Goal: Information Seeking & Learning: Learn about a topic

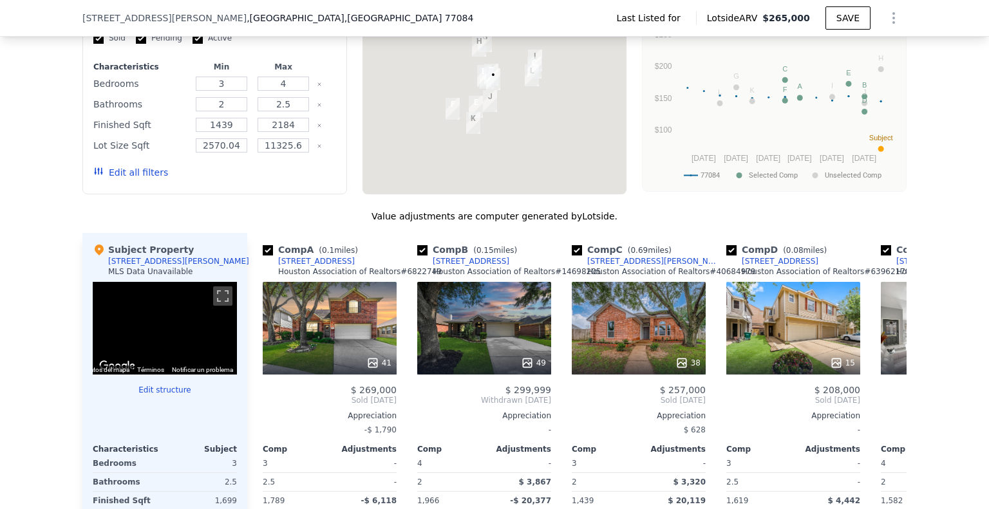
scroll to position [1089, 0]
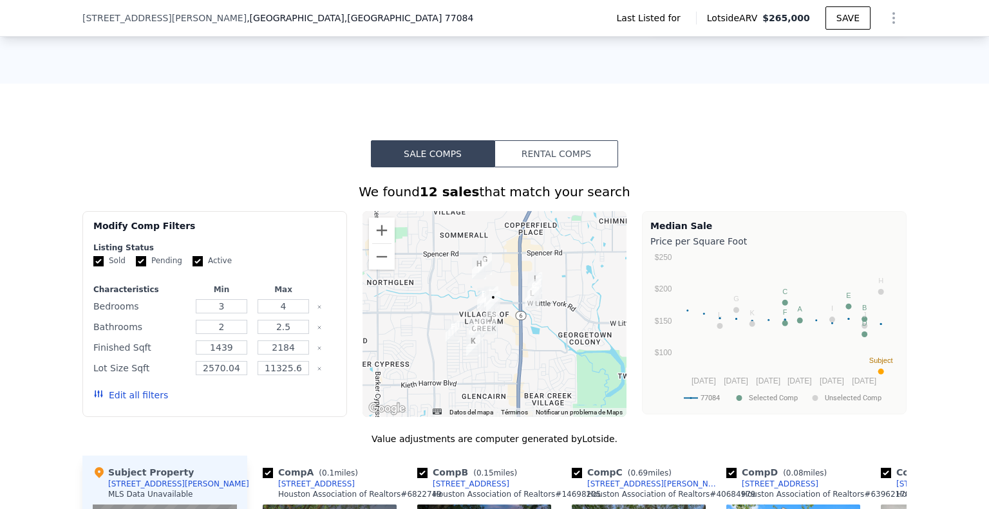
click at [587, 140] on button "Rental Comps" at bounding box center [556, 153] width 124 height 27
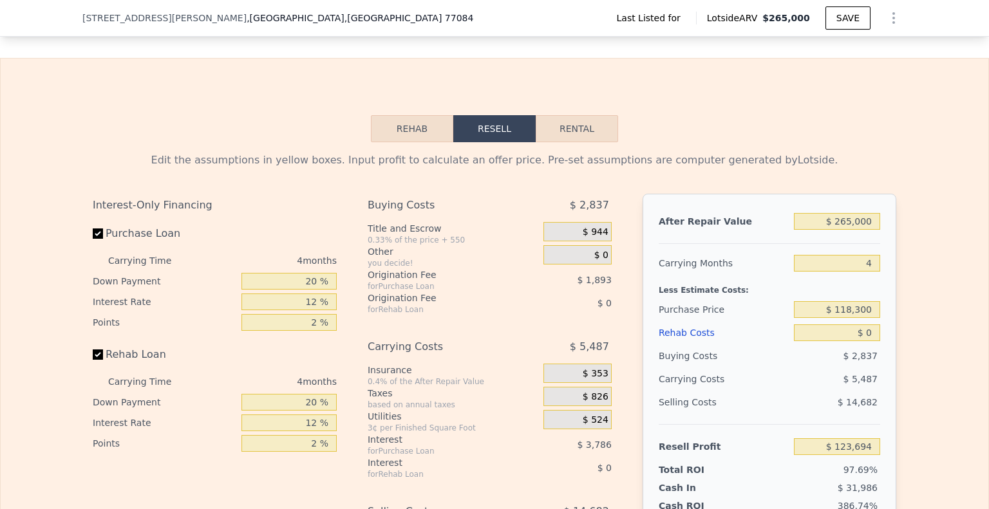
scroll to position [1605, 0]
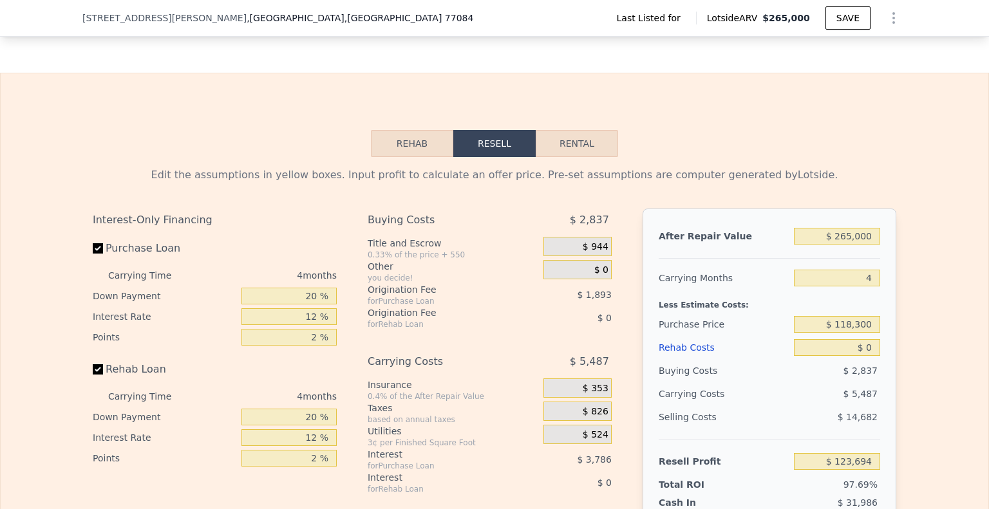
click at [608, 130] on button "Rental" at bounding box center [577, 143] width 82 height 27
select select "30"
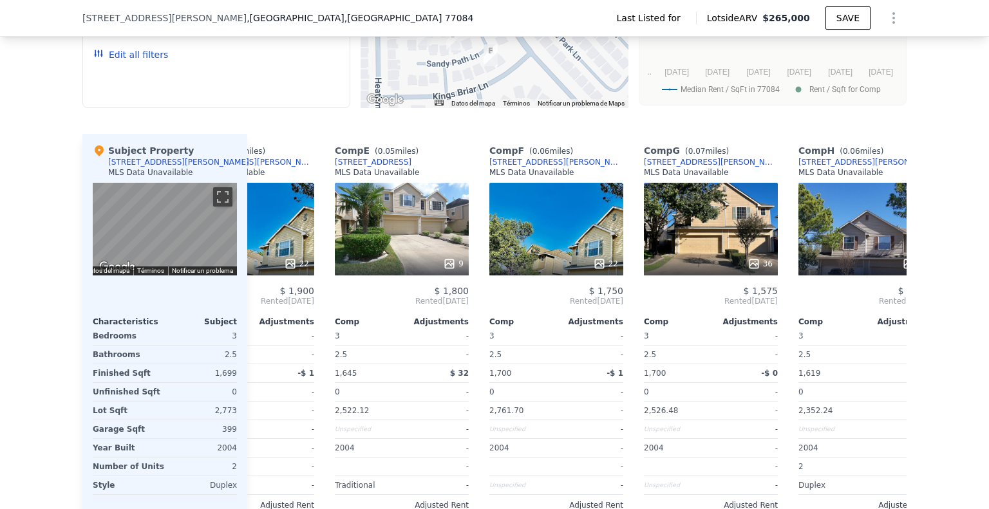
scroll to position [0, 917]
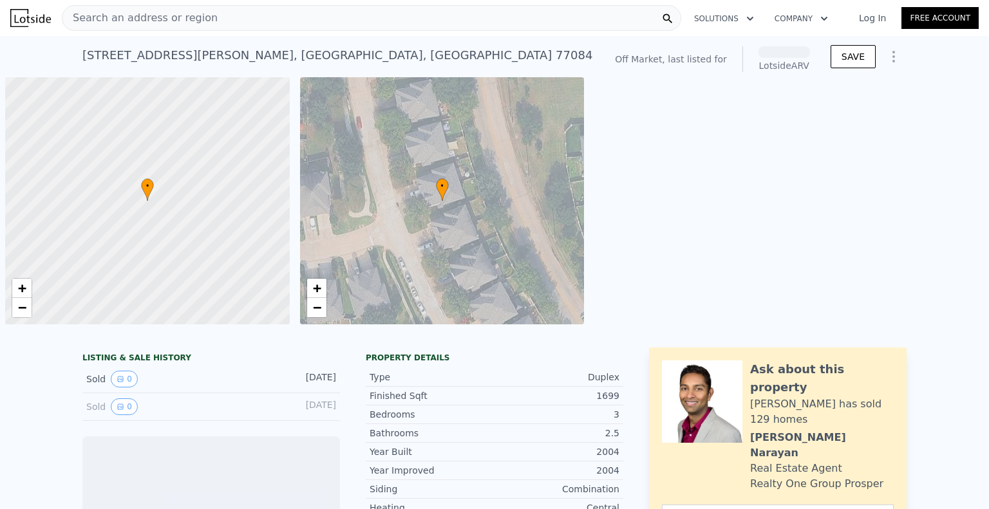
scroll to position [0, 5]
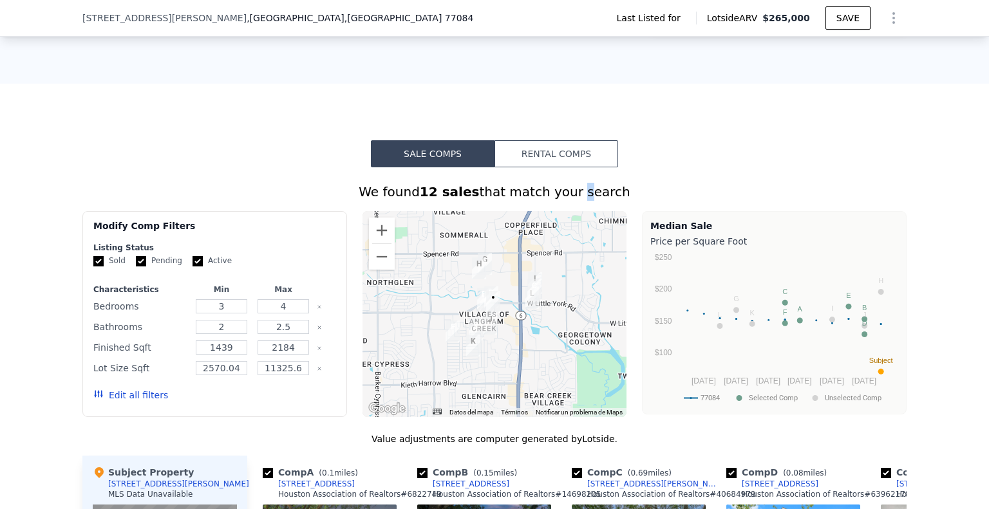
click at [571, 140] on button "Rental Comps" at bounding box center [556, 153] width 124 height 27
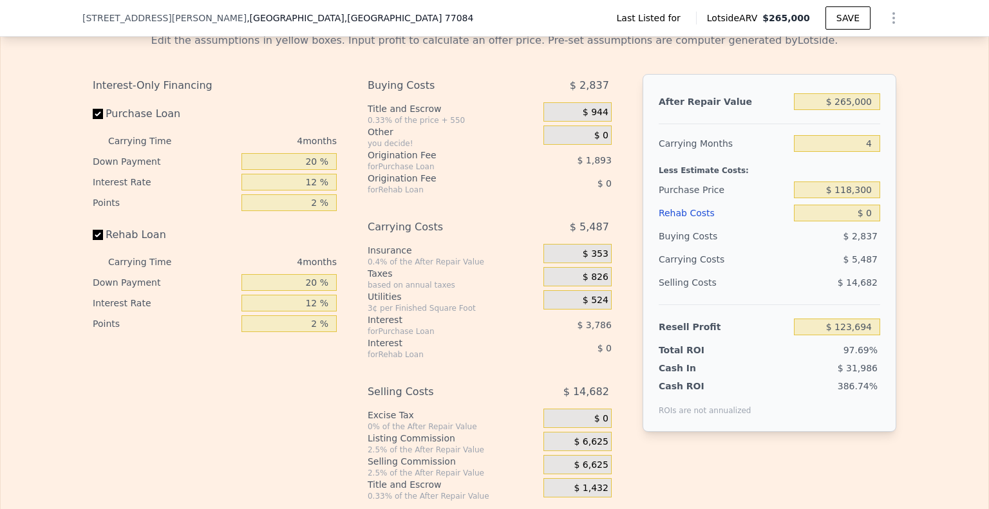
scroll to position [1540, 0]
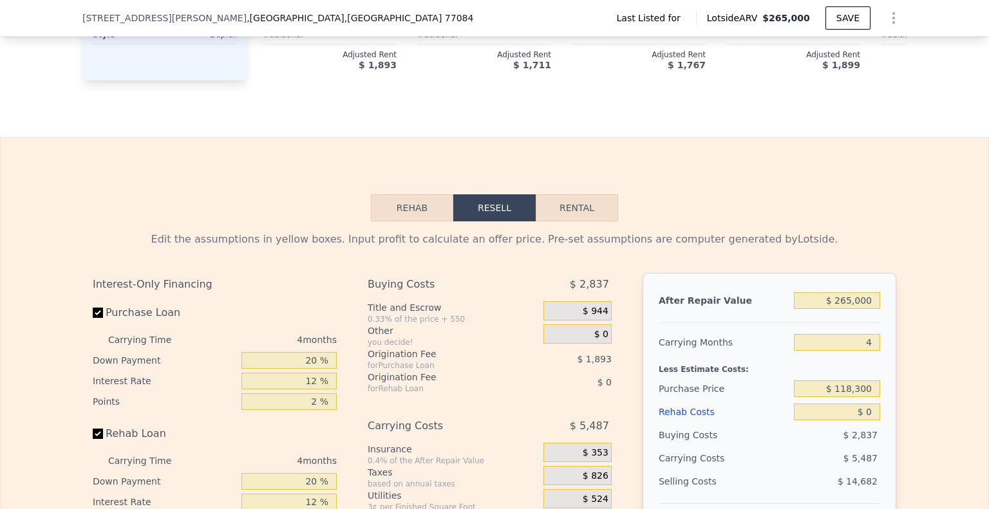
click at [579, 194] on button "Rental" at bounding box center [577, 207] width 82 height 27
select select "30"
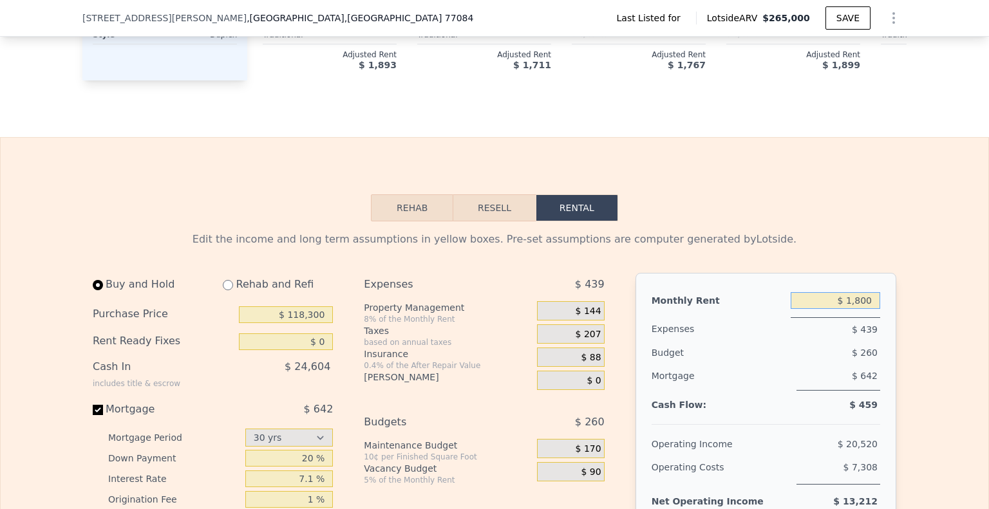
click at [863, 292] on input "$ 1,800" at bounding box center [835, 300] width 89 height 17
click at [862, 292] on input "$ 1,800" at bounding box center [835, 300] width 89 height 17
type input "$ 1,900"
click at [295, 306] on input "$ 118,300" at bounding box center [286, 314] width 94 height 17
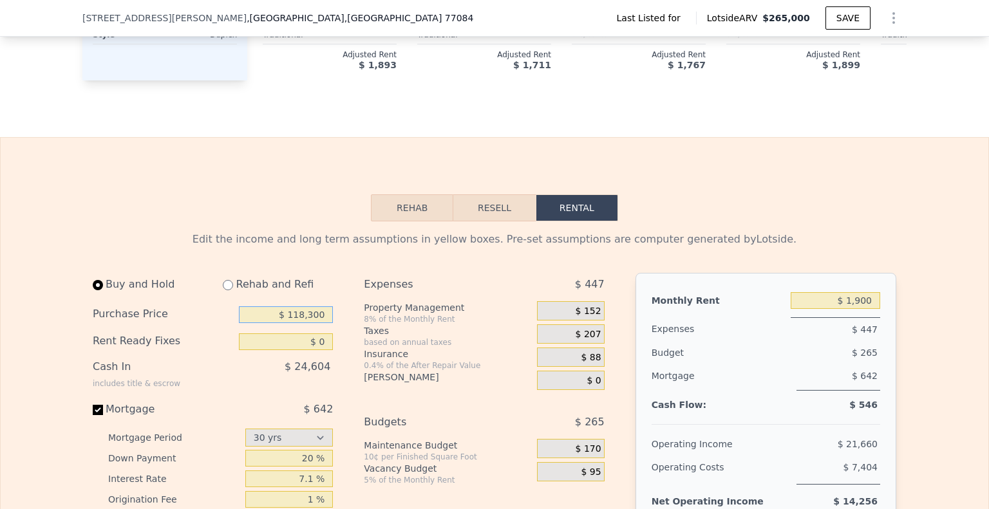
click at [294, 306] on input "$ 118,300" at bounding box center [286, 314] width 94 height 17
type input "$ 175,000"
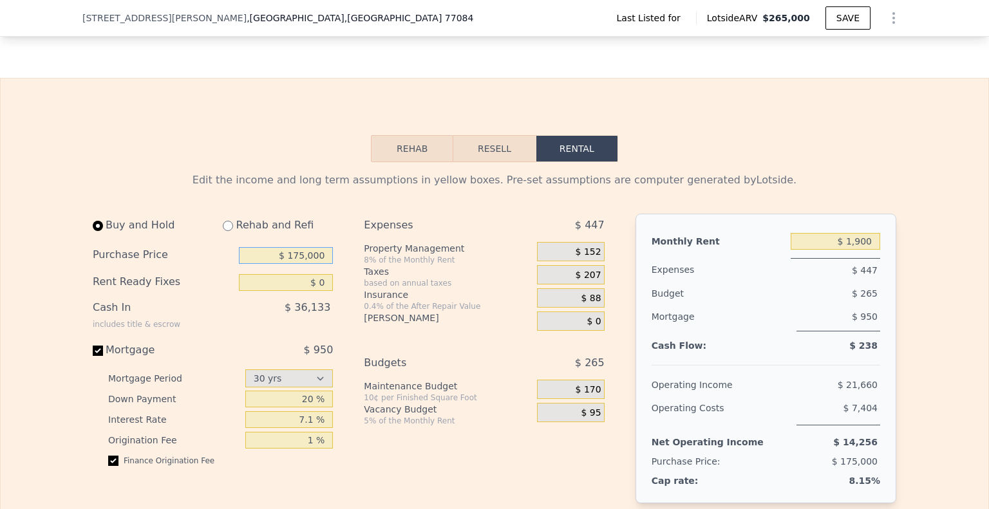
scroll to position [1605, 0]
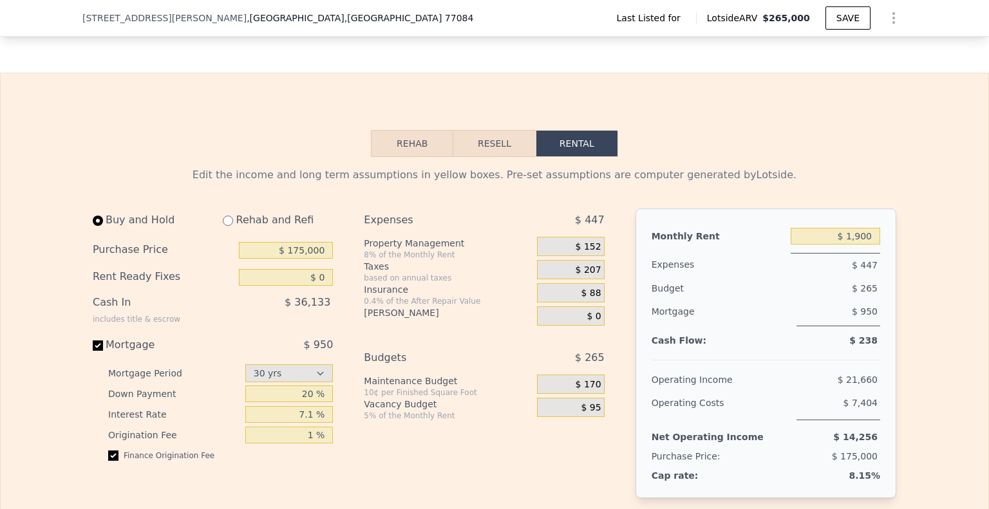
click at [587, 288] on span "$ 88" at bounding box center [591, 294] width 20 height 12
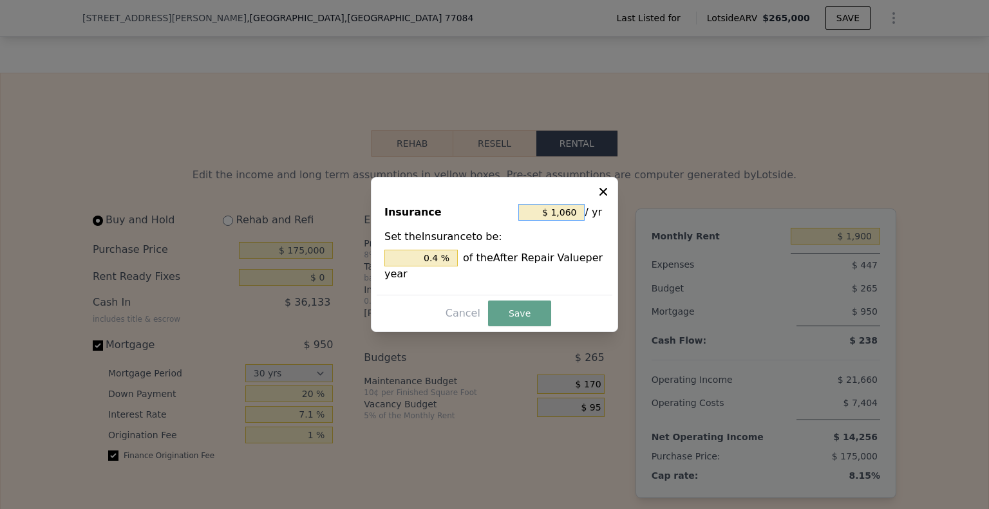
click at [564, 210] on input "$ 1,060" at bounding box center [551, 212] width 66 height 17
type input "$ 1,800"
type input "$ 2,110"
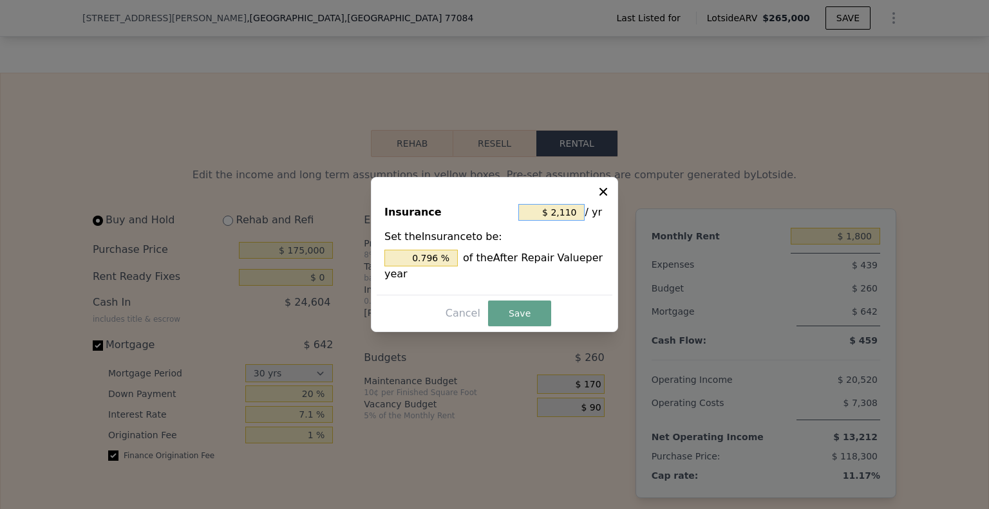
type input "0.796 %"
click at [492, 317] on button "Save" at bounding box center [519, 314] width 63 height 26
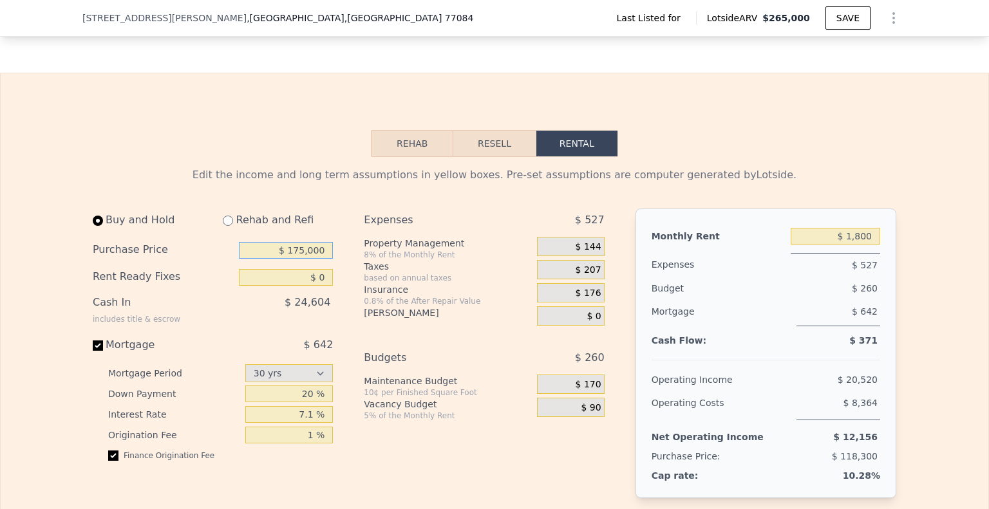
click at [277, 242] on input "$ 175,000" at bounding box center [286, 250] width 94 height 17
click at [871, 228] on input "$ 1,800" at bounding box center [835, 236] width 89 height 17
click at [593, 265] on span "$ 207" at bounding box center [589, 271] width 26 height 12
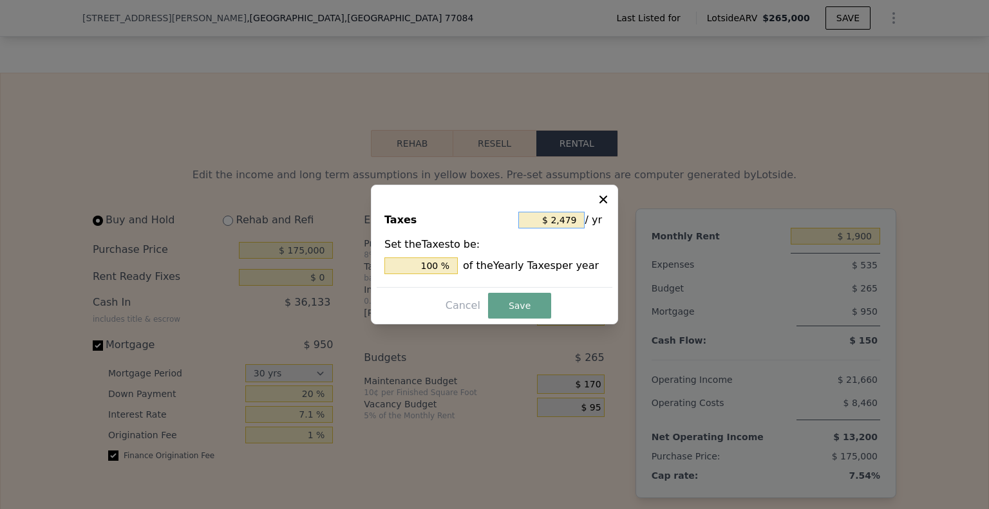
click at [569, 226] on input "$ 2,479" at bounding box center [551, 220] width 66 height 17
type input "$ 1,800"
type input "$ 1,305"
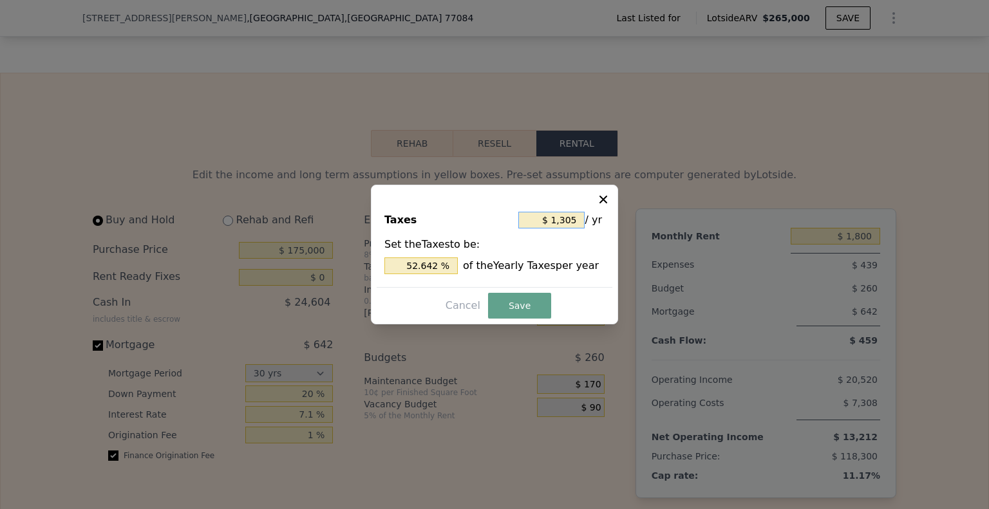
type input "52.642 %"
type input "$ 1,305"
click at [521, 305] on button "Save" at bounding box center [519, 306] width 63 height 26
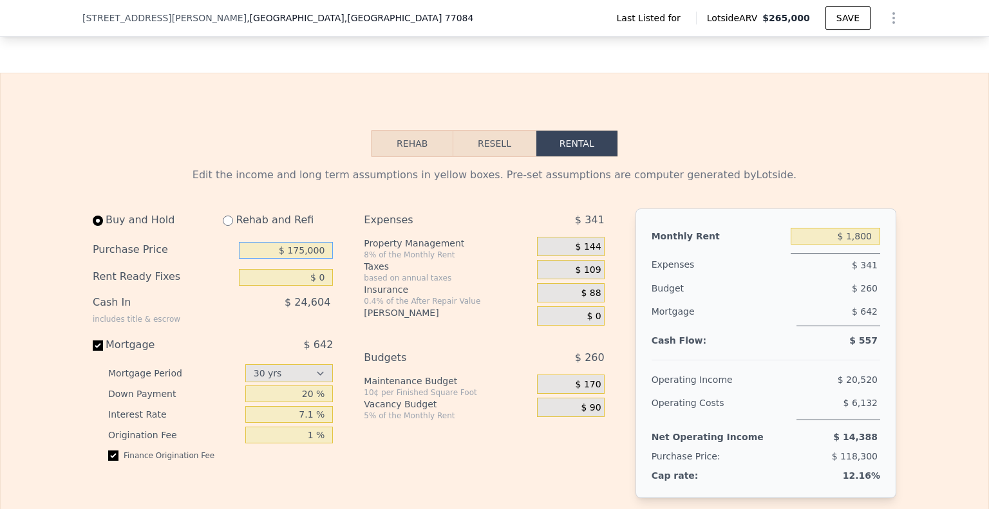
click at [310, 242] on input "$ 175,000" at bounding box center [286, 250] width 94 height 17
click at [853, 228] on input "$ 1,800" at bounding box center [835, 236] width 89 height 17
